Goal: Information Seeking & Learning: Learn about a topic

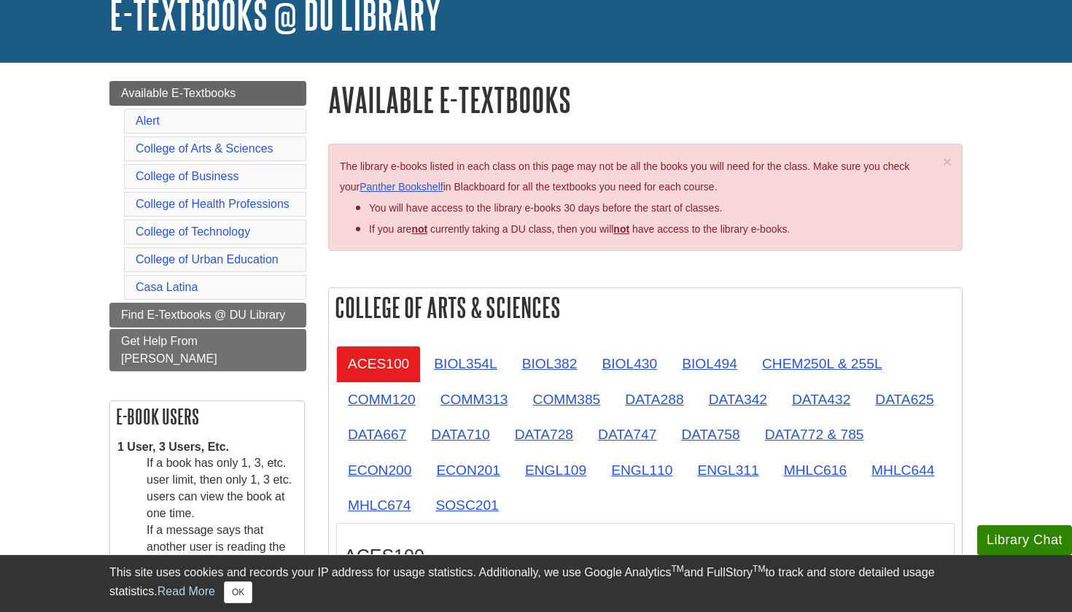
scroll to position [102, 0]
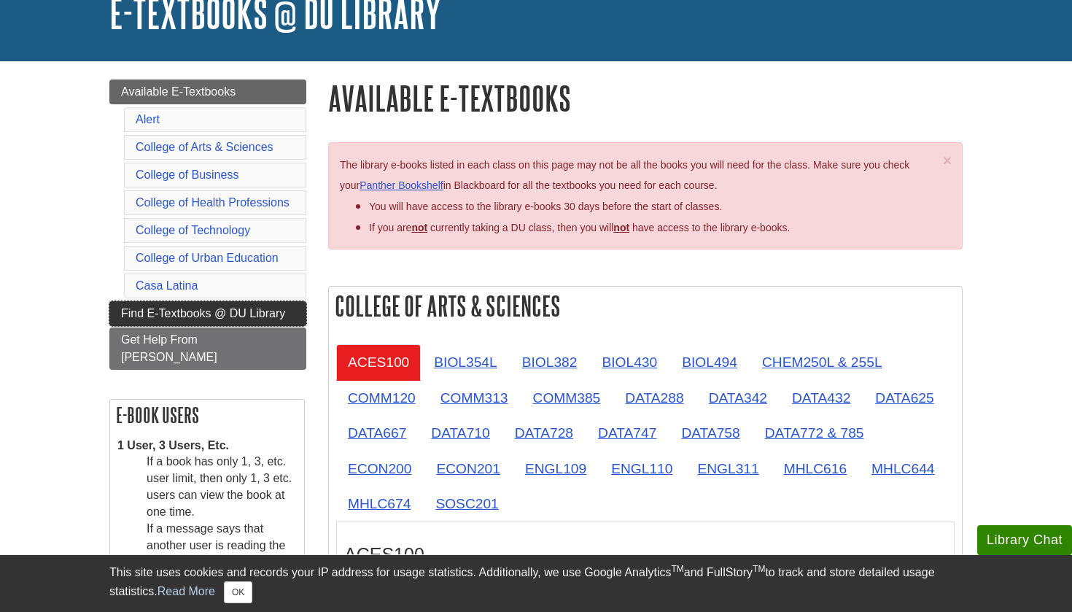
click at [279, 312] on span "Find E-Textbooks @ DU Library" at bounding box center [203, 313] width 164 height 12
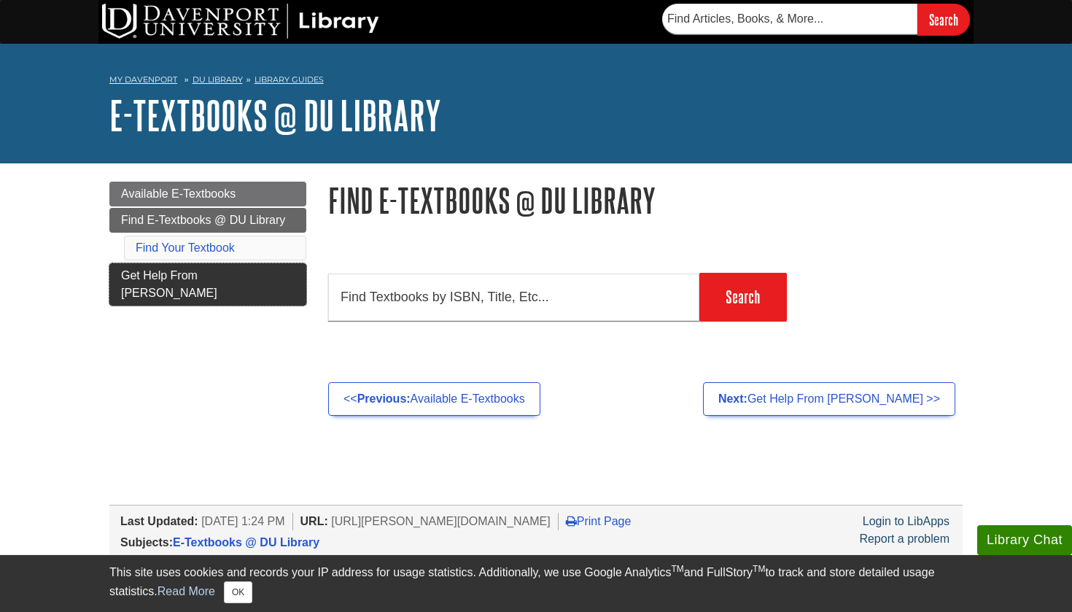
click at [203, 273] on span "Get Help From [PERSON_NAME]" at bounding box center [169, 284] width 96 height 30
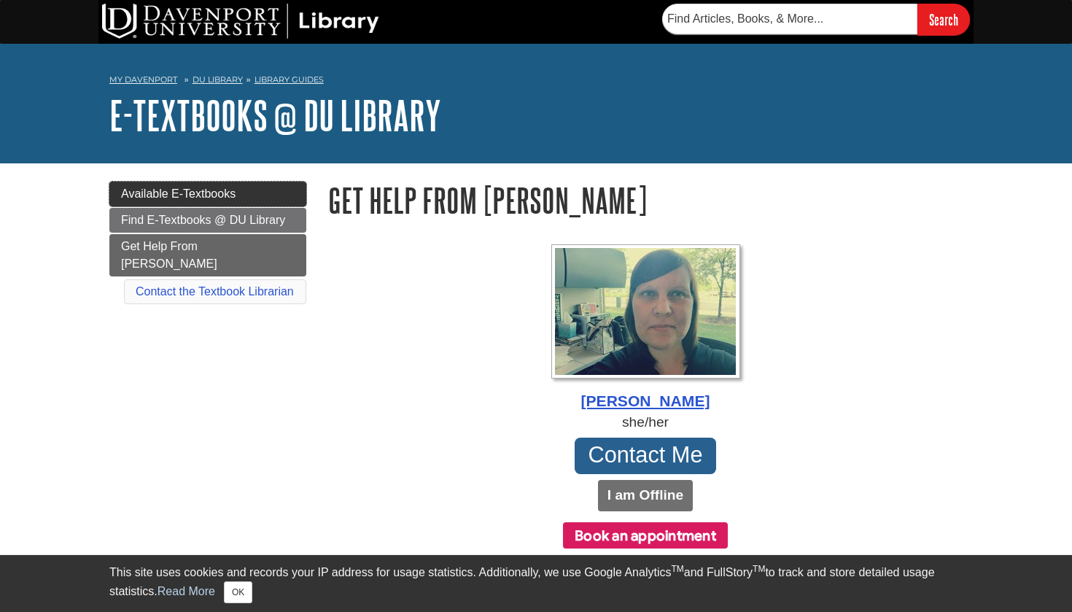
click at [220, 191] on span "Available E-Textbooks" at bounding box center [178, 193] width 115 height 12
click at [193, 182] on link "Available E-Textbooks" at bounding box center [207, 194] width 197 height 25
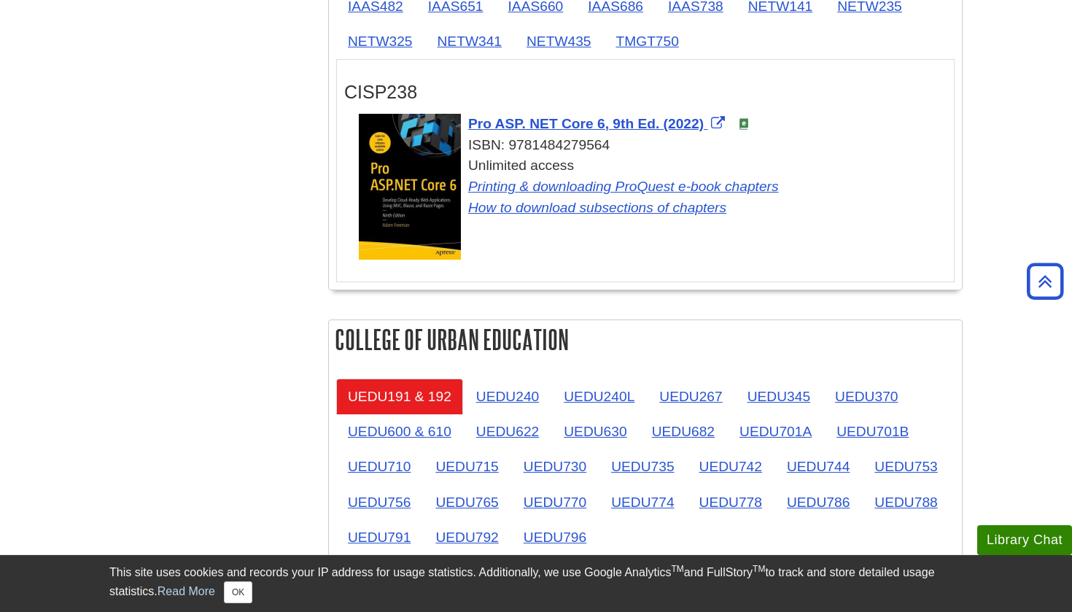
scroll to position [2035, 0]
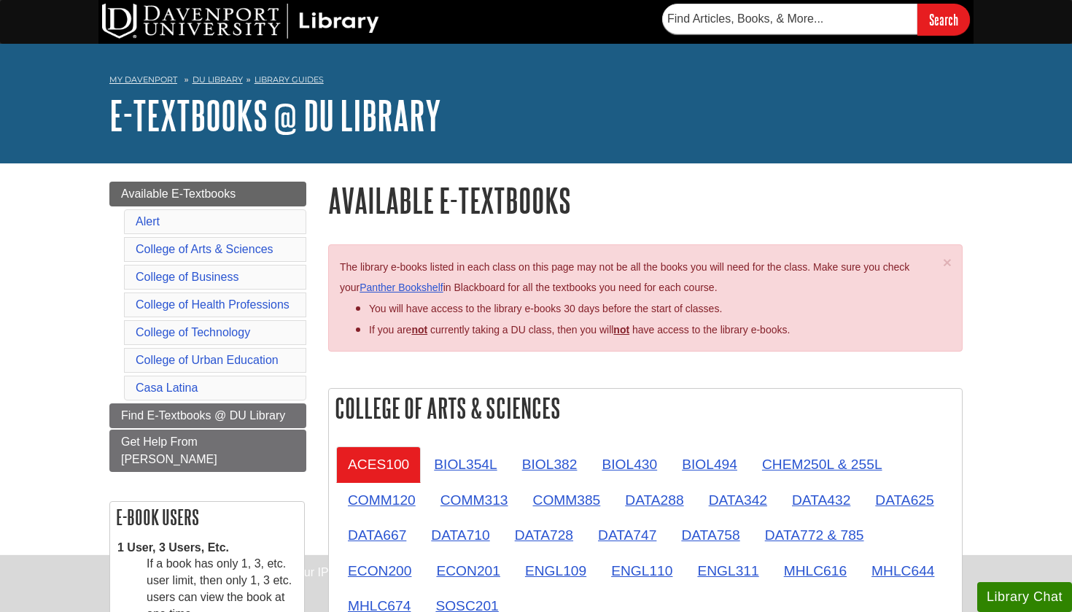
scroll to position [102, 0]
